Goal: Task Accomplishment & Management: Use online tool/utility

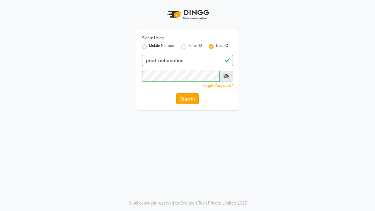
click at [187, 99] on button "Sign In" at bounding box center [187, 98] width 22 height 11
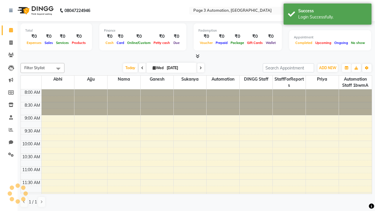
select select "en"
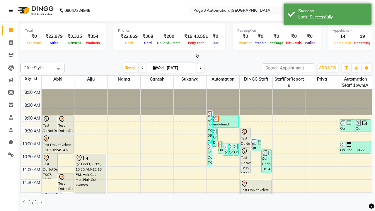
click at [12, 11] on icon at bounding box center [11, 10] width 4 height 4
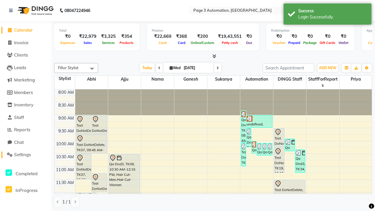
click at [25, 155] on span "Settings" at bounding box center [22, 155] width 17 height 6
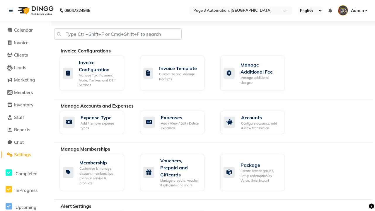
select select "2: 15"
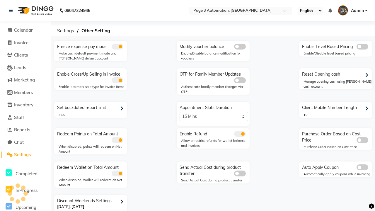
scroll to position [12, 0]
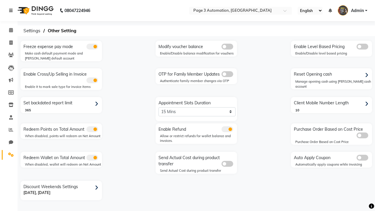
scroll to position [0, 0]
click at [9, 42] on span at bounding box center [11, 43] width 10 height 7
select select "service"
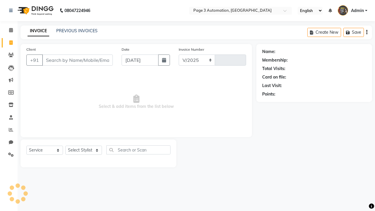
select select "2774"
type input "10066"
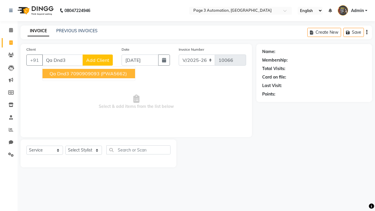
click at [89, 74] on ngb-highlight "7090909093" at bounding box center [84, 74] width 29 height 6
type input "7090909093"
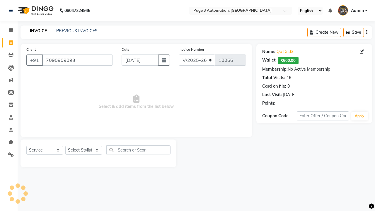
select select "77829"
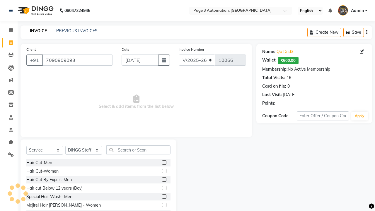
click at [164, 197] on label at bounding box center [164, 196] width 4 height 4
click at [164, 197] on input "checkbox" at bounding box center [164, 197] width 4 height 4
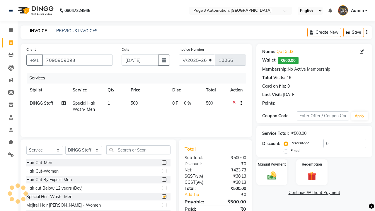
checkbox input "false"
click at [272, 164] on label "Manual Payment" at bounding box center [271, 164] width 29 height 6
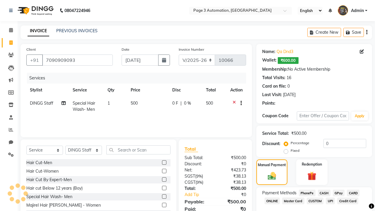
click at [324, 193] on span "CASH" at bounding box center [324, 193] width 13 height 7
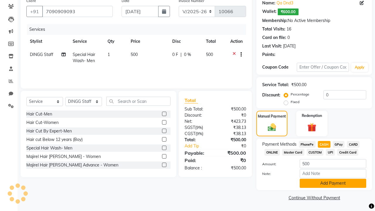
click at [333, 183] on button "Add Payment" at bounding box center [333, 183] width 66 height 9
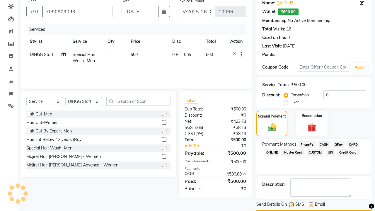
click at [291, 204] on label at bounding box center [291, 204] width 4 height 4
click at [291, 204] on input "checkbox" at bounding box center [291, 205] width 4 height 4
checkbox input "false"
click at [311, 204] on label at bounding box center [311, 204] width 4 height 4
click at [311, 204] on input "checkbox" at bounding box center [311, 205] width 4 height 4
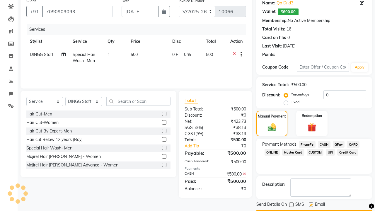
checkbox input "false"
click at [314, 210] on button "Checkout" at bounding box center [314, 214] width 116 height 9
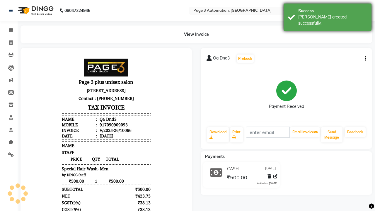
click at [327, 15] on div "[PERSON_NAME] created successfully." at bounding box center [332, 20] width 69 height 12
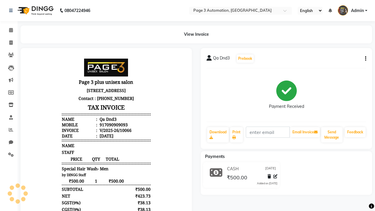
click at [364, 59] on button "button" at bounding box center [365, 59] width 4 height 6
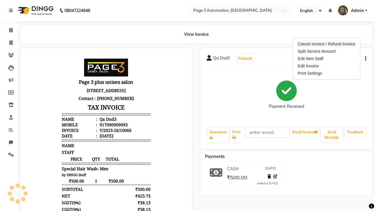
click at [326, 44] on div "Cancel Invoice / Refund Invoice" at bounding box center [326, 43] width 60 height 7
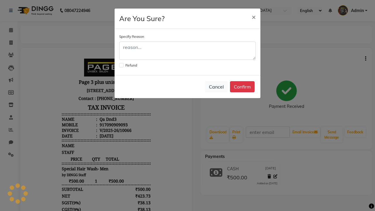
click at [121, 65] on label at bounding box center [121, 65] width 4 height 4
click at [121, 65] on input "checkbox" at bounding box center [121, 65] width 4 height 4
checkbox input "true"
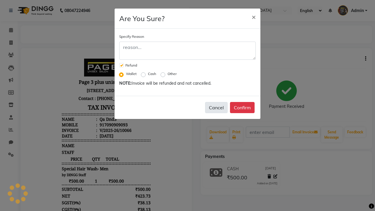
click at [216, 107] on button "Cancel" at bounding box center [216, 107] width 23 height 11
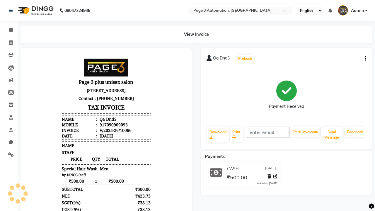
click at [352, 11] on span "Admin" at bounding box center [357, 11] width 13 height 6
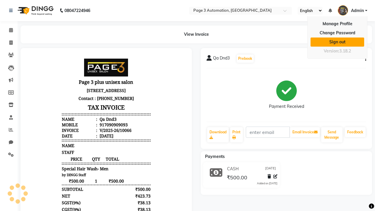
click at [337, 42] on link "Sign out" at bounding box center [337, 41] width 54 height 9
